Goal: Find specific page/section: Find specific page/section

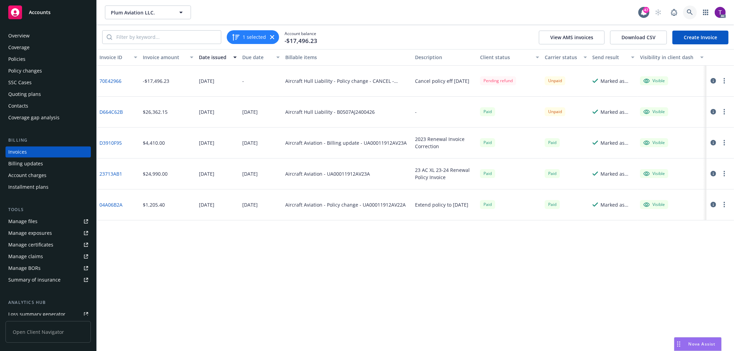
click at [692, 17] on link at bounding box center [690, 13] width 14 height 14
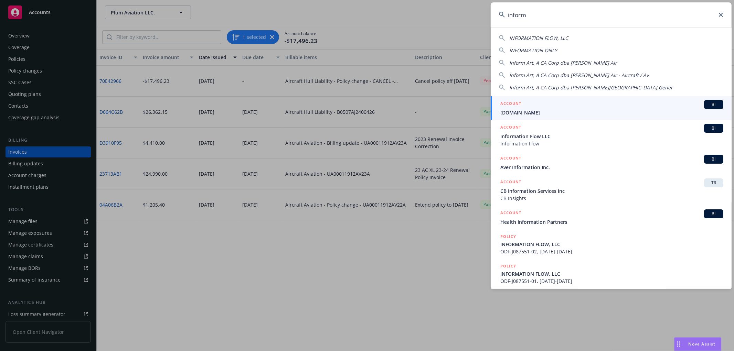
type input "inform"
click at [583, 104] on div "ACCOUNT BI" at bounding box center [611, 104] width 223 height 9
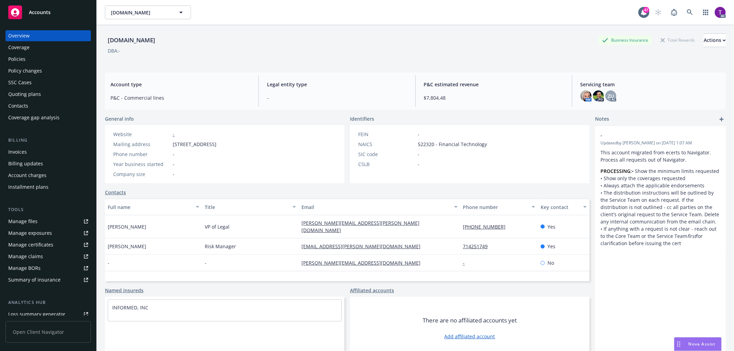
click at [33, 152] on div "Invoices" at bounding box center [48, 152] width 80 height 11
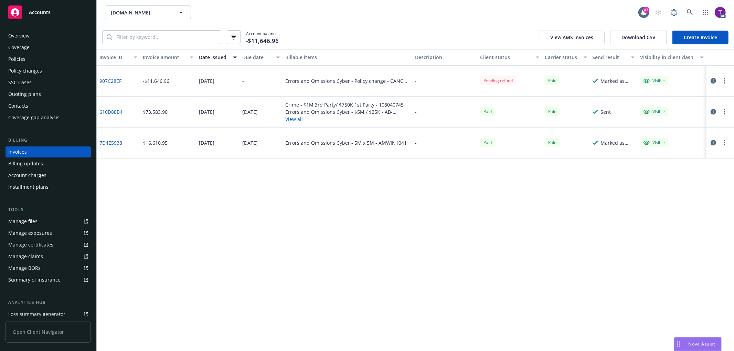
click at [711, 81] on icon "button" at bounding box center [713, 81] width 6 height 6
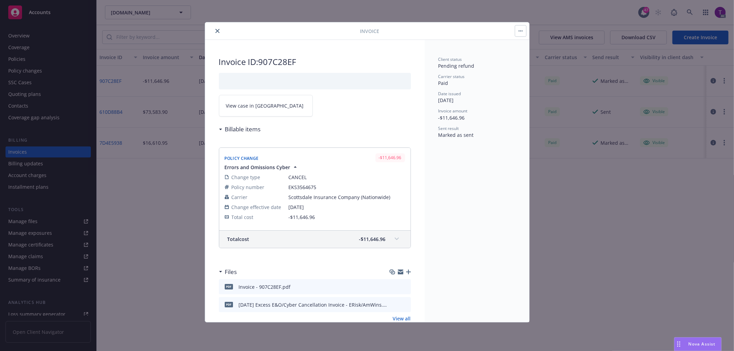
click at [251, 114] on link "View case in [GEOGRAPHIC_DATA]" at bounding box center [266, 106] width 94 height 22
click at [215, 32] on button "close" at bounding box center [217, 31] width 8 height 8
